Goal: Find contact information: Find contact information

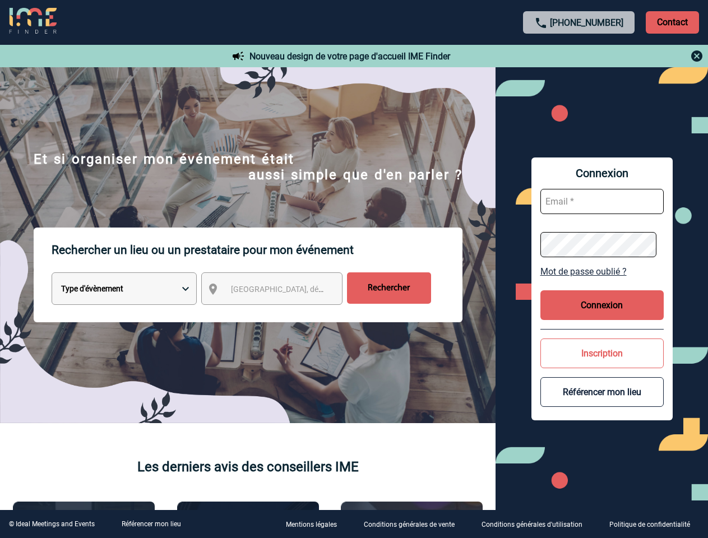
click at [354, 269] on p "Rechercher un lieu ou un prestataire pour mon événement" at bounding box center [257, 250] width 411 height 45
click at [672, 22] on p "Contact" at bounding box center [672, 22] width 53 height 22
click at [579, 56] on div at bounding box center [579, 55] width 249 height 13
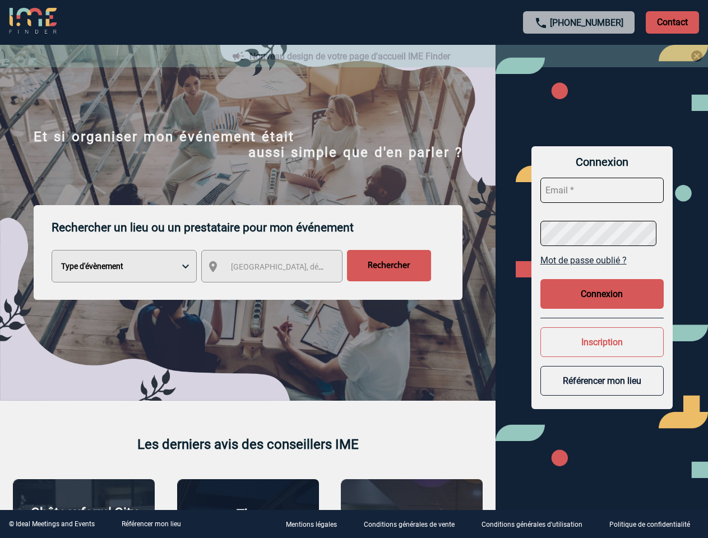
click at [282, 291] on div at bounding box center [354, 269] width 708 height 538
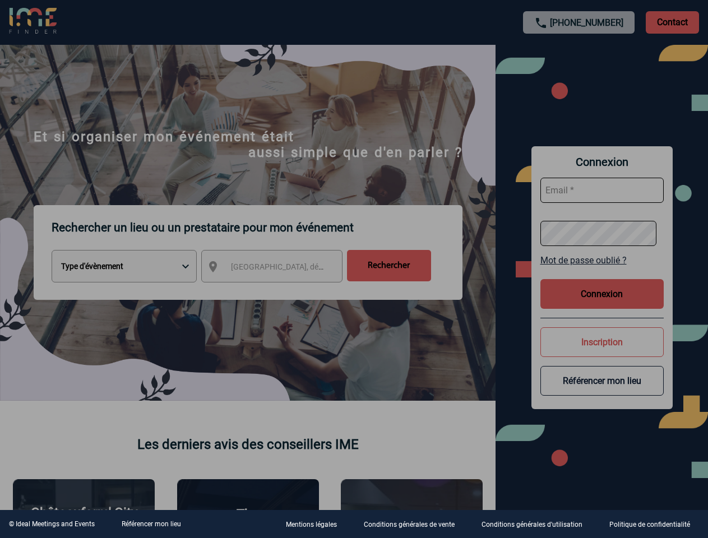
click at [602, 271] on div at bounding box center [354, 269] width 708 height 538
click at [602, 305] on div at bounding box center [354, 269] width 708 height 538
click at [602, 353] on div at bounding box center [354, 269] width 708 height 538
click at [602, 392] on div at bounding box center [354, 269] width 708 height 538
click at [151, 524] on link "Référencer mon lieu" at bounding box center [151, 524] width 59 height 8
